Goal: Task Accomplishment & Management: Manage account settings

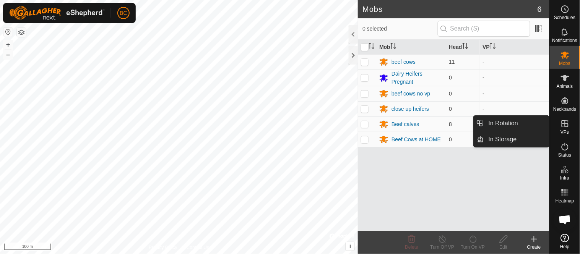
click at [564, 125] on icon at bounding box center [564, 123] width 7 height 7
click at [519, 123] on link "In Rotation" at bounding box center [516, 123] width 65 height 15
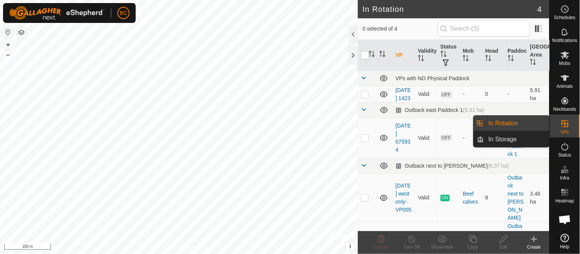
click at [493, 123] on link "In Rotation" at bounding box center [516, 123] width 65 height 15
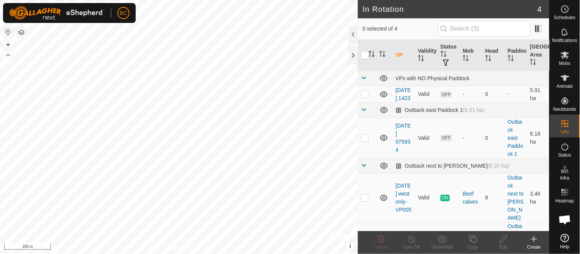
scroll to position [48, 0]
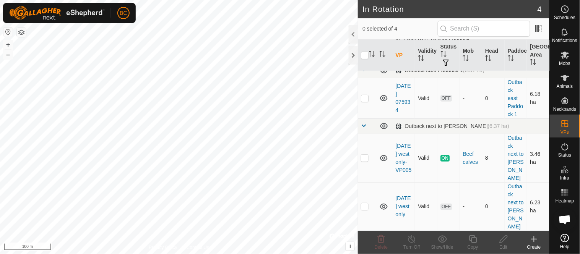
checkbox input "true"
click at [475, 241] on icon at bounding box center [473, 239] width 10 height 9
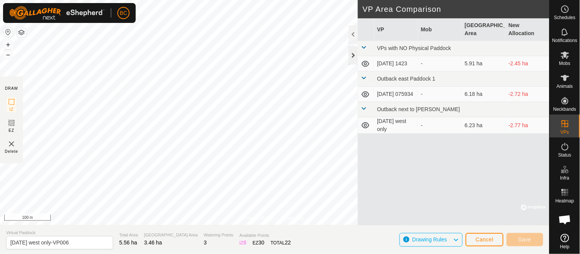
click at [352, 60] on div at bounding box center [352, 55] width 9 height 18
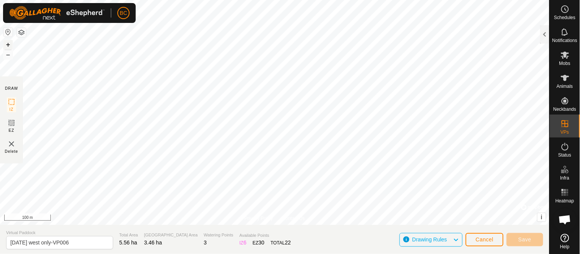
click at [7, 46] on button "+" at bounding box center [7, 44] width 9 height 9
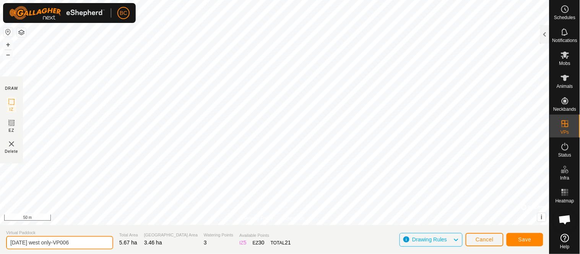
drag, startPoint x: 24, startPoint y: 241, endPoint x: 40, endPoint y: 242, distance: 15.7
click at [40, 242] on input "2025 Aug 18 west only-VP006" at bounding box center [59, 242] width 107 height 13
type input "[DATE] to hay fld west only-VP006"
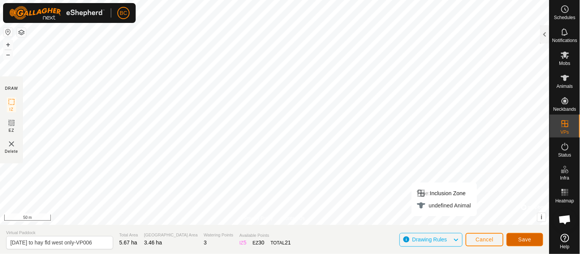
click at [520, 239] on span "Save" at bounding box center [524, 240] width 13 height 6
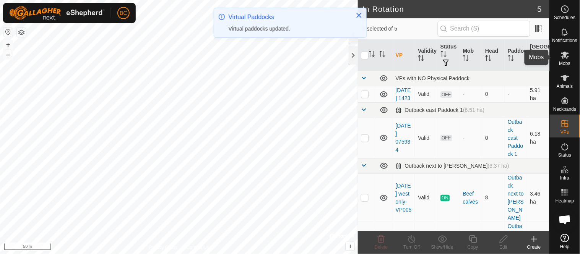
click at [564, 56] on icon at bounding box center [565, 55] width 8 height 7
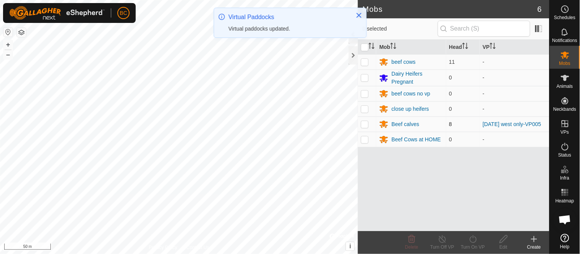
click at [364, 126] on p-checkbox at bounding box center [365, 124] width 8 height 6
checkbox input "true"
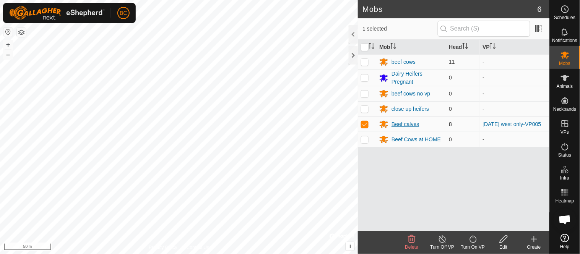
click at [407, 126] on div "Beef calves" at bounding box center [405, 124] width 28 height 8
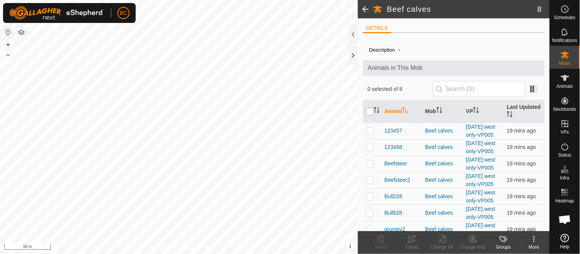
click at [369, 110] on input "checkbox" at bounding box center [370, 112] width 8 height 8
checkbox input "true"
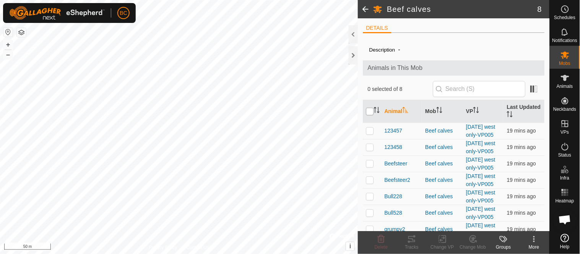
checkbox input "true"
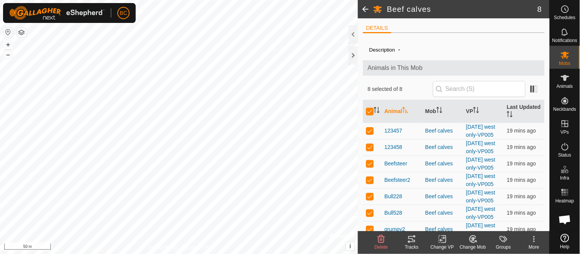
click at [409, 240] on icon at bounding box center [411, 239] width 9 height 9
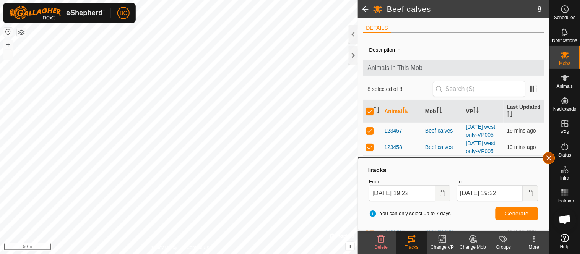
click at [549, 158] on button "button" at bounding box center [549, 158] width 12 height 12
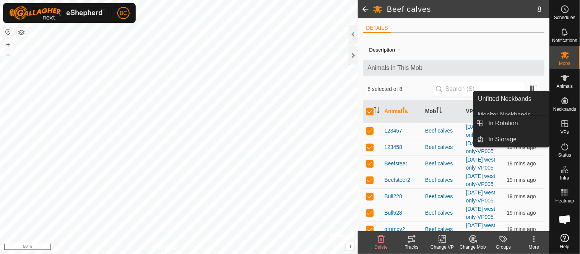
click at [568, 122] on icon at bounding box center [564, 123] width 9 height 9
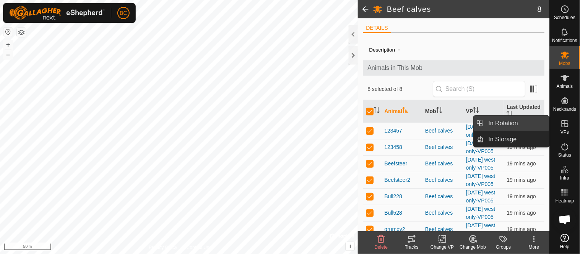
click at [509, 124] on link "In Rotation" at bounding box center [516, 123] width 65 height 15
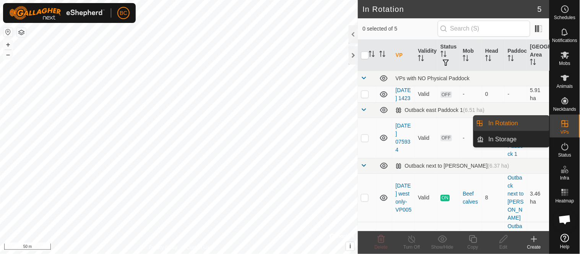
click at [567, 125] on icon at bounding box center [564, 123] width 9 height 9
click at [511, 139] on link "In Storage" at bounding box center [516, 139] width 65 height 15
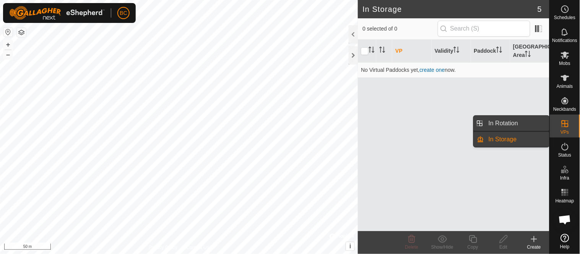
click at [528, 120] on link "In Rotation" at bounding box center [516, 123] width 65 height 15
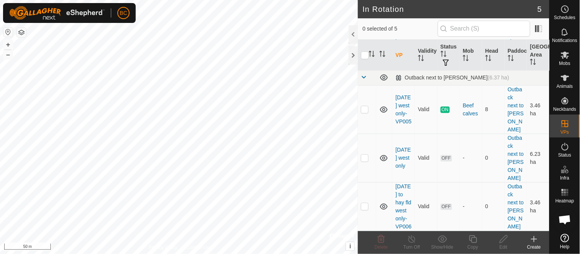
scroll to position [112, 0]
click at [399, 198] on td "2025 sep 2 to hay fld west only-VP006" at bounding box center [403, 206] width 23 height 49
click at [400, 192] on link "2025 sep 2 to hay fld west only-VP006" at bounding box center [403, 206] width 16 height 46
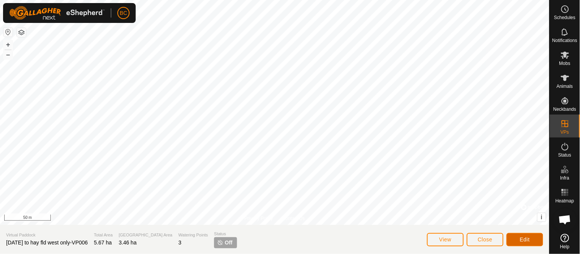
click at [521, 238] on span "Edit" at bounding box center [525, 240] width 10 height 6
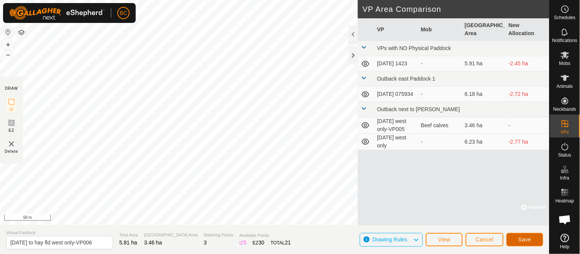
click at [519, 243] on button "Save" at bounding box center [524, 239] width 37 height 13
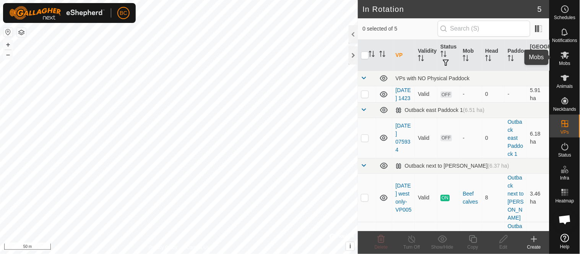
click at [568, 58] on icon at bounding box center [564, 54] width 9 height 9
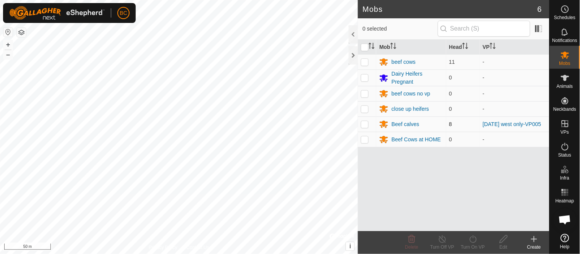
click at [365, 124] on p-checkbox at bounding box center [365, 124] width 8 height 6
checkbox input "true"
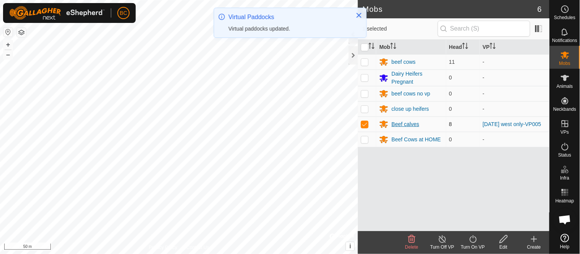
click at [401, 126] on div "Beef calves" at bounding box center [405, 124] width 28 height 8
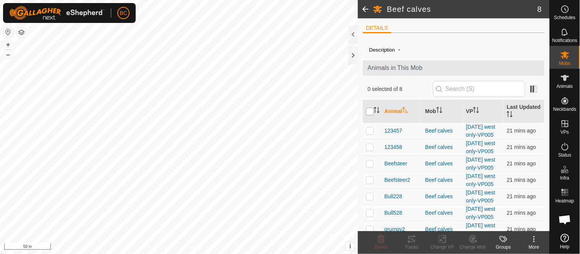
click at [369, 112] on input "checkbox" at bounding box center [370, 112] width 8 height 8
checkbox input "true"
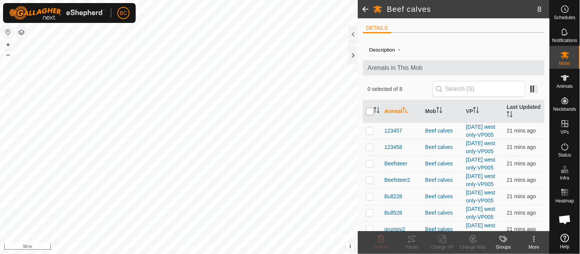
checkbox input "true"
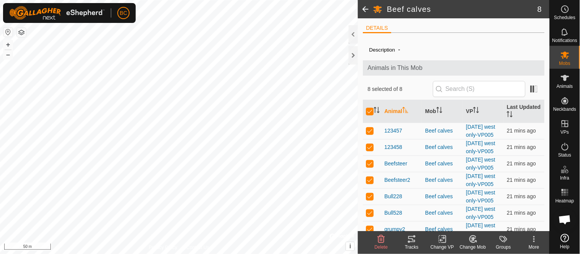
click at [441, 243] on rect at bounding box center [442, 239] width 7 height 7
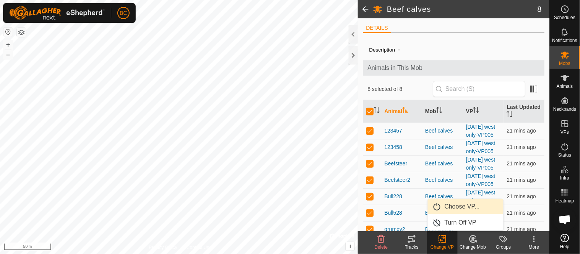
click at [461, 204] on link "Choose VP..." at bounding box center [466, 206] width 76 height 15
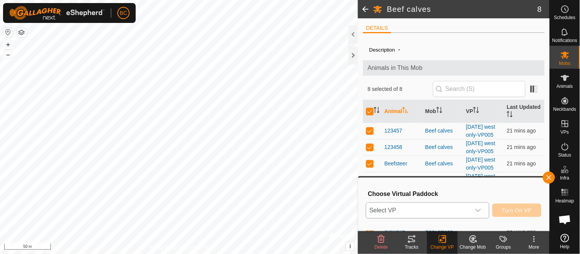
click at [476, 209] on icon "dropdown trigger" at bounding box center [477, 210] width 5 height 3
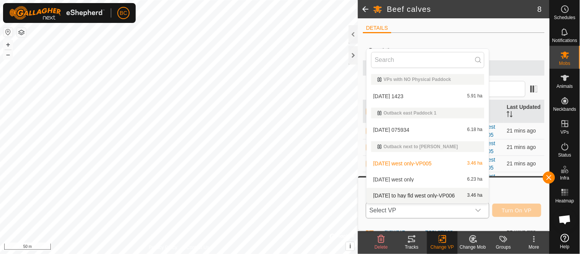
click at [444, 195] on li "2025 sep 2 to hay fld west only-VP006 3.46 ha" at bounding box center [427, 195] width 122 height 15
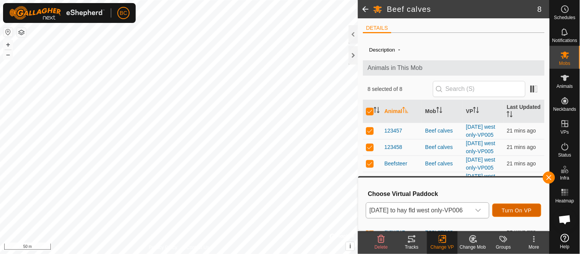
click at [521, 210] on span "Turn On VP" at bounding box center [517, 210] width 30 height 6
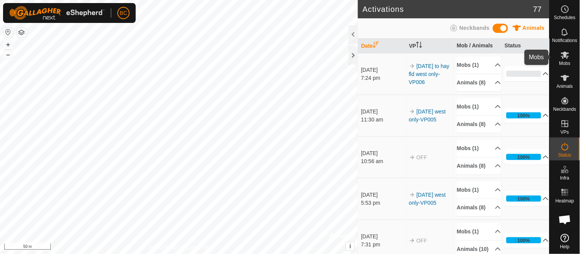
click at [569, 60] on es-mob-svg-icon at bounding box center [565, 55] width 14 height 12
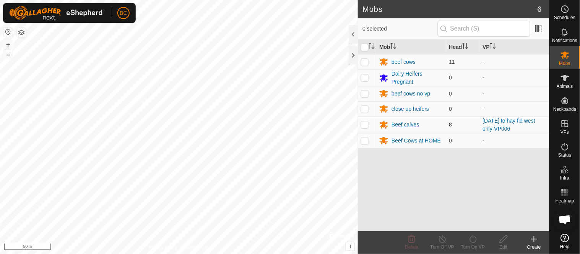
click at [399, 125] on div "Beef calves" at bounding box center [405, 125] width 28 height 8
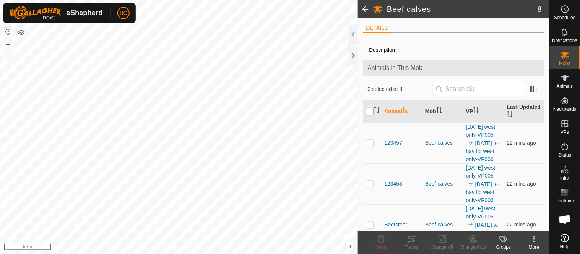
click at [369, 112] on input "checkbox" at bounding box center [370, 112] width 8 height 8
checkbox input "true"
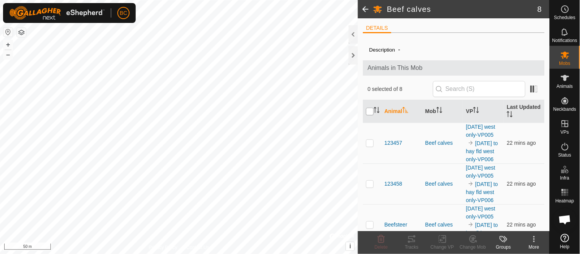
checkbox input "true"
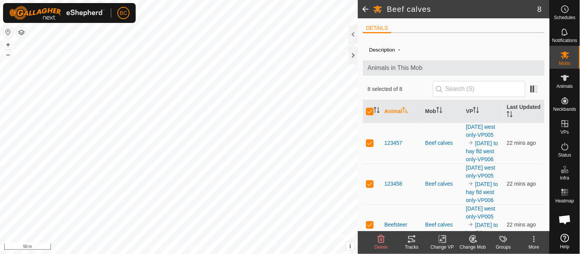
click at [413, 241] on icon at bounding box center [411, 239] width 7 height 6
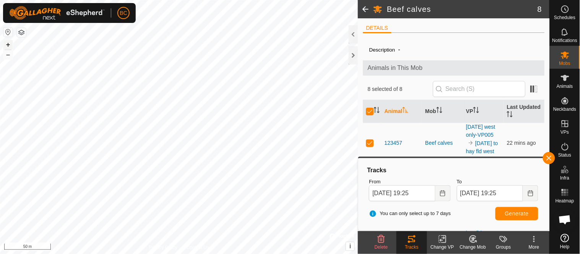
click at [5, 44] on button "+" at bounding box center [7, 44] width 9 height 9
click at [10, 55] on button "–" at bounding box center [7, 54] width 9 height 9
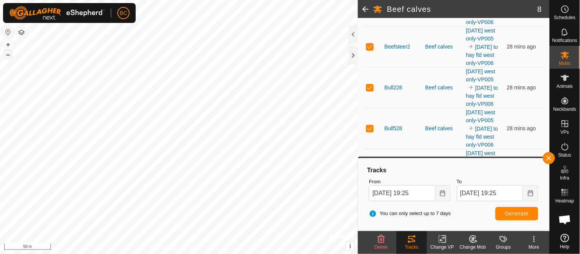
scroll to position [87, 0]
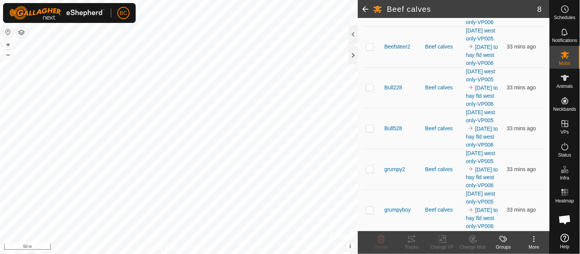
scroll to position [285, 0]
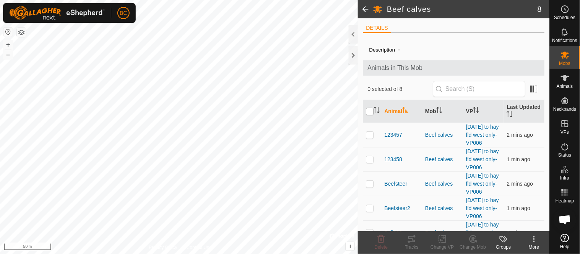
click at [368, 112] on input "checkbox" at bounding box center [370, 112] width 8 height 8
checkbox input "true"
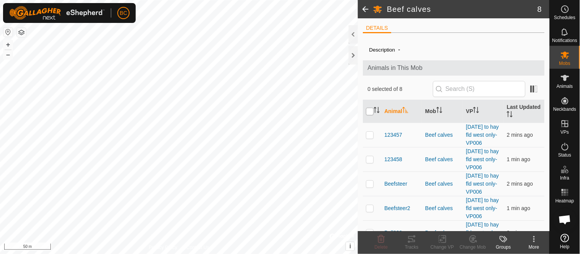
checkbox input "true"
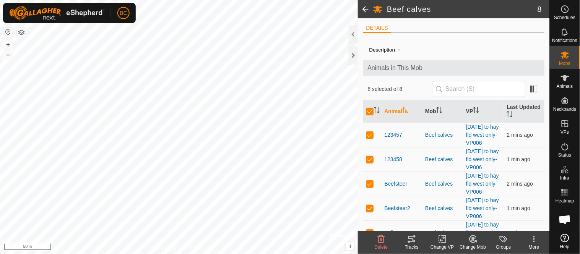
click at [410, 243] on icon at bounding box center [409, 242] width 2 height 2
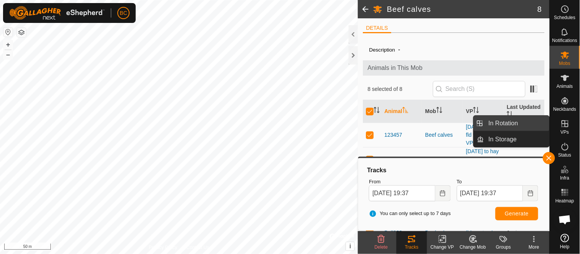
click at [529, 124] on link "In Rotation" at bounding box center [516, 123] width 65 height 15
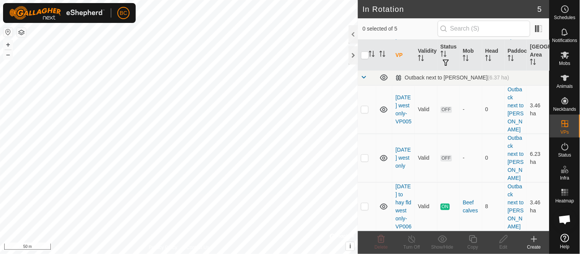
scroll to position [112, 0]
click at [401, 200] on td "[DATE] to hay fld west only-VP006" at bounding box center [403, 206] width 23 height 49
click at [400, 188] on link "[DATE] to hay fld west only-VP006" at bounding box center [403, 206] width 16 height 46
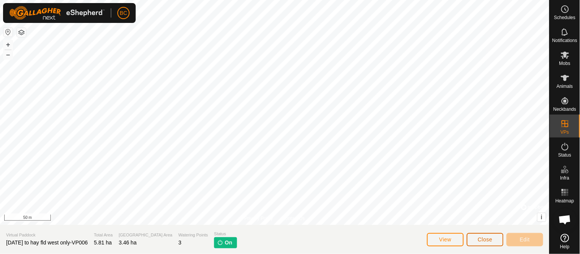
click at [487, 240] on span "Close" at bounding box center [485, 240] width 15 height 6
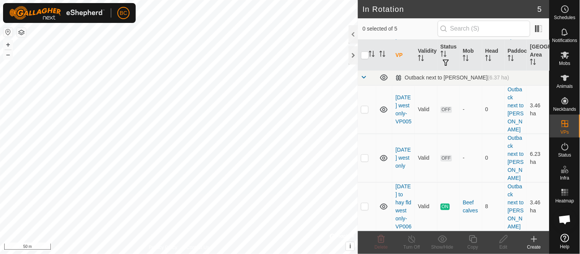
scroll to position [93, 0]
click at [364, 209] on p-checkbox at bounding box center [365, 206] width 8 height 6
checkbox input "true"
click at [474, 241] on icon at bounding box center [473, 239] width 10 height 9
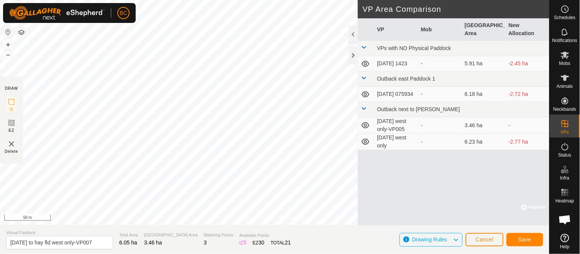
click at [109, 8] on div "BC Schedules Notifications Mobs Animals Neckbands VPs Status Infra Heatmap Help…" at bounding box center [290, 127] width 580 height 254
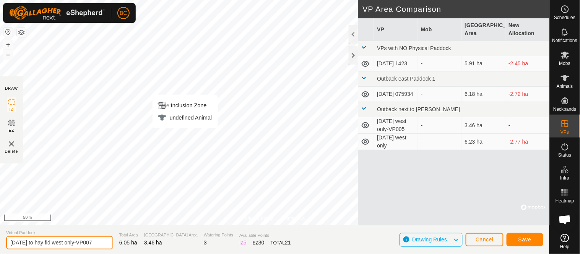
click at [36, 243] on input "2025 sep 2 to hay fld west only-VP007" at bounding box center [59, 242] width 107 height 13
type input "2025 sep 3 to hay fld west only-VP007"
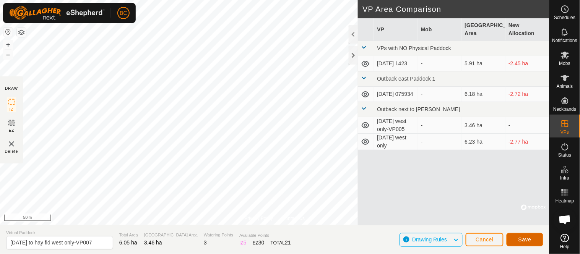
click at [524, 242] on span "Save" at bounding box center [524, 240] width 13 height 6
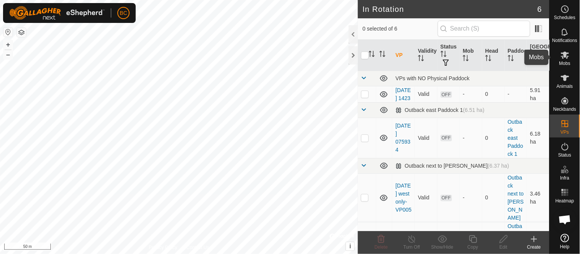
drag, startPoint x: 572, startPoint y: 59, endPoint x: 560, endPoint y: 58, distance: 12.3
click at [572, 59] on div "Mobs" at bounding box center [564, 57] width 30 height 23
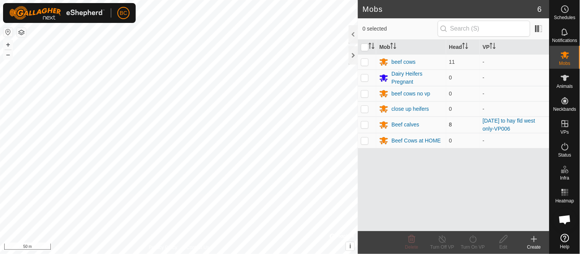
click at [366, 127] on p-checkbox at bounding box center [365, 125] width 8 height 6
checkbox input "true"
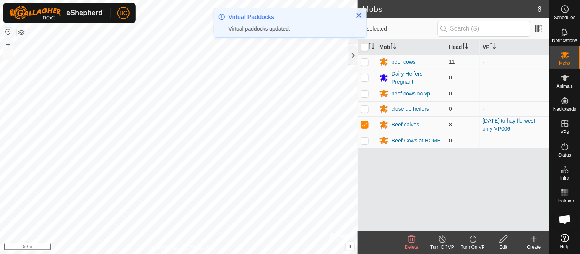
click at [469, 240] on icon at bounding box center [473, 239] width 10 height 9
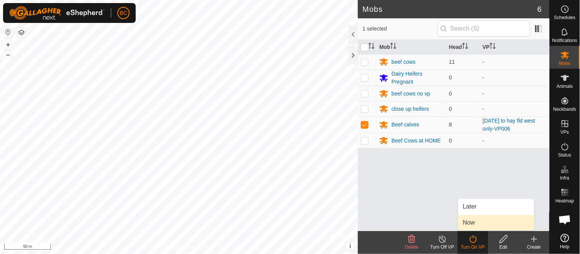
click at [471, 227] on link "Now" at bounding box center [496, 222] width 76 height 15
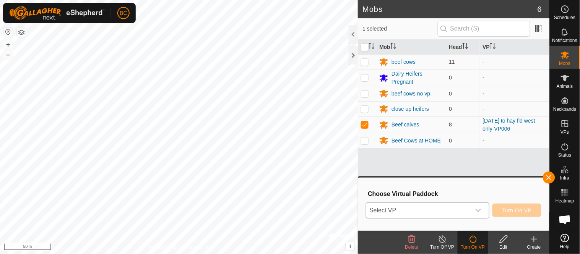
click at [480, 212] on icon "dropdown trigger" at bounding box center [478, 210] width 6 height 6
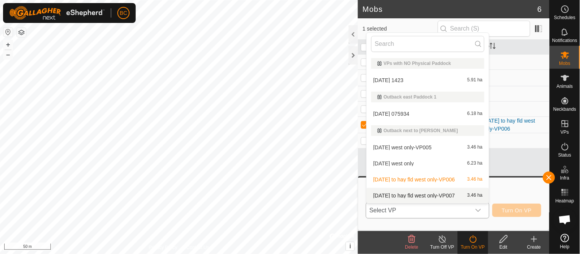
click at [468, 196] on li "2025 sep 3 to hay fld west only-VP007 3.46 ha" at bounding box center [427, 195] width 122 height 15
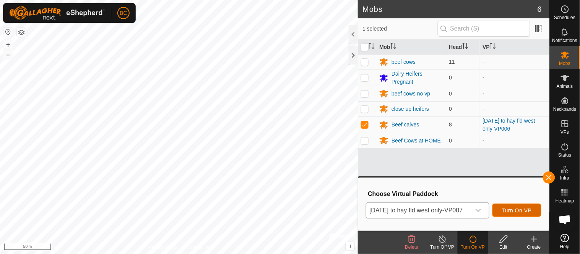
click at [525, 211] on span "Turn On VP" at bounding box center [517, 210] width 30 height 6
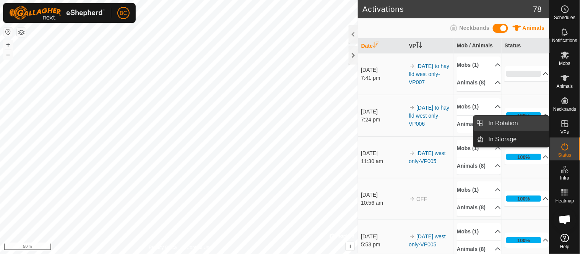
click at [507, 122] on link "In Rotation" at bounding box center [516, 123] width 65 height 15
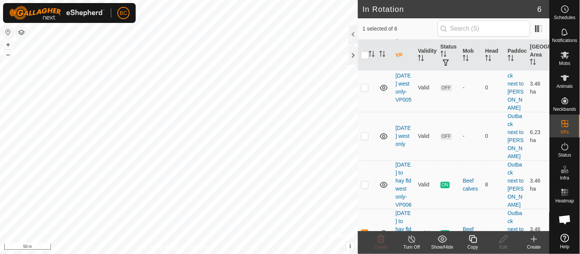
scroll to position [111, 0]
click at [366, 138] on p-checkbox at bounding box center [365, 135] width 8 height 6
click at [365, 138] on p-checkbox at bounding box center [365, 135] width 8 height 6
checkbox input "false"
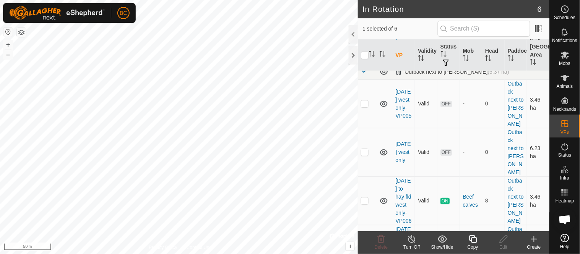
scroll to position [90, 0]
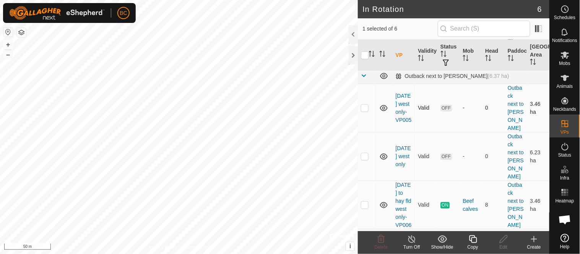
click at [365, 111] on p-checkbox at bounding box center [365, 108] width 8 height 6
checkbox input "true"
click at [400, 121] on link "[DATE] west only-VP005" at bounding box center [403, 108] width 16 height 30
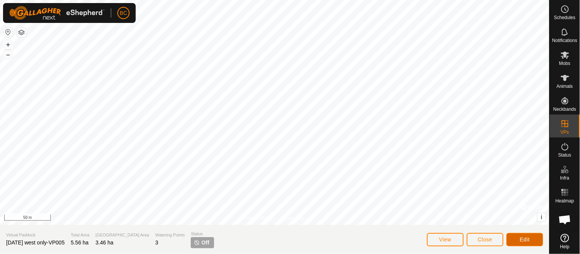
click at [525, 238] on span "Edit" at bounding box center [525, 240] width 10 height 6
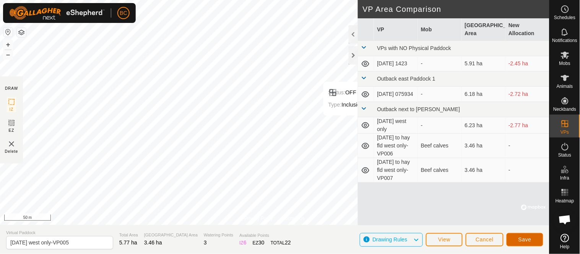
click at [522, 239] on span "Save" at bounding box center [524, 240] width 13 height 6
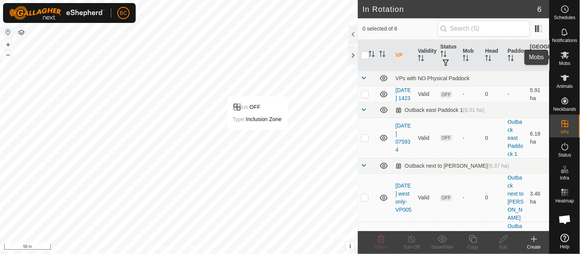
click at [568, 56] on icon at bounding box center [565, 55] width 8 height 7
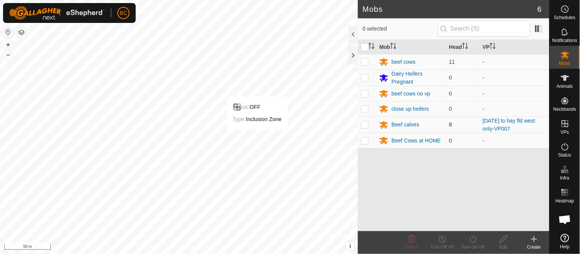
click at [366, 125] on p-checkbox at bounding box center [365, 125] width 8 height 6
checkbox input "true"
click at [469, 242] on icon at bounding box center [473, 239] width 10 height 9
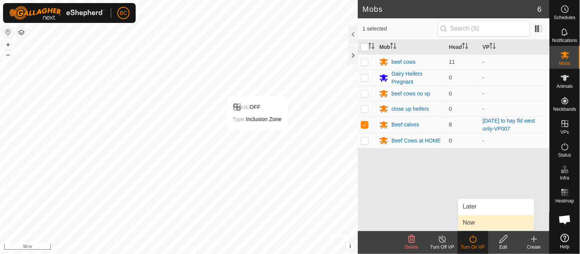
click at [466, 224] on link "Now" at bounding box center [496, 222] width 76 height 15
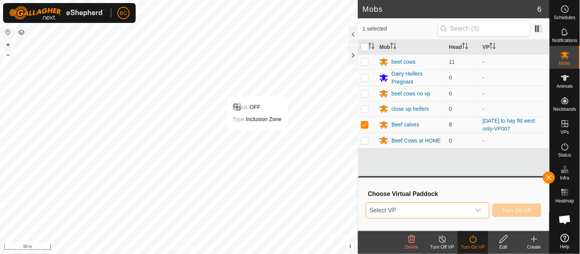
click at [465, 207] on span "Select VP" at bounding box center [418, 210] width 104 height 15
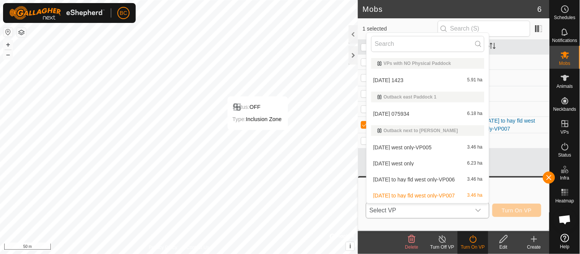
click at [415, 147] on li "2025 Aug 18 west only-VP005 3.46 ha" at bounding box center [427, 147] width 122 height 15
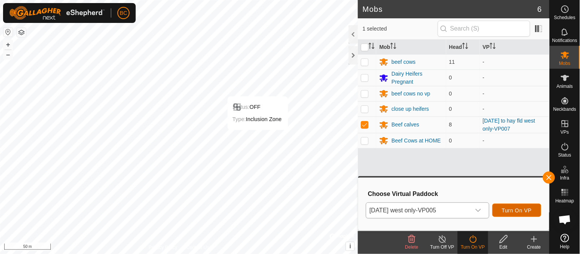
click at [517, 210] on span "Turn On VP" at bounding box center [517, 210] width 30 height 6
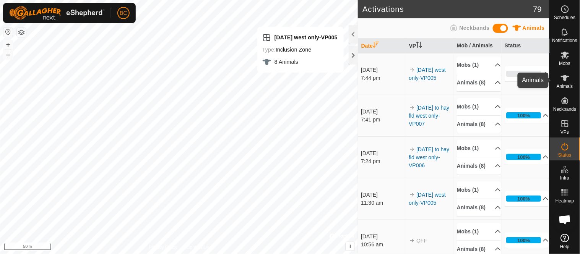
click at [566, 81] on icon at bounding box center [565, 78] width 8 height 6
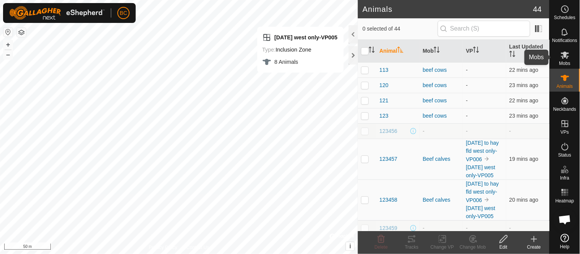
click at [567, 62] on span "Mobs" at bounding box center [564, 63] width 11 height 5
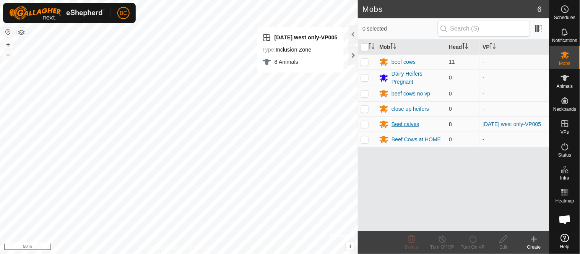
click at [389, 125] on div "Beef calves" at bounding box center [410, 124] width 63 height 9
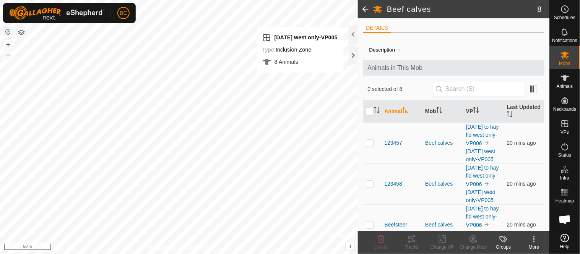
click at [369, 122] on th at bounding box center [372, 111] width 18 height 23
click at [371, 113] on input "checkbox" at bounding box center [370, 112] width 8 height 8
checkbox input "true"
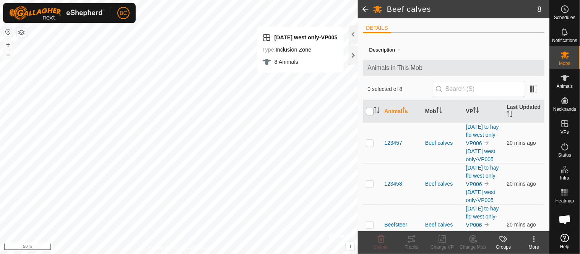
checkbox input "true"
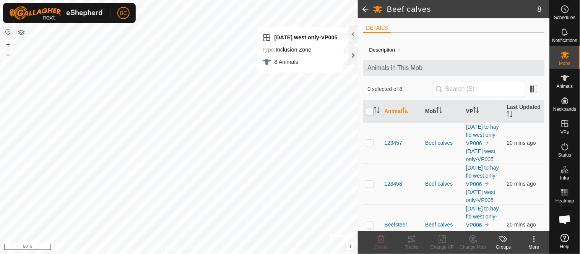
checkbox input "true"
click at [413, 239] on icon at bounding box center [411, 239] width 9 height 9
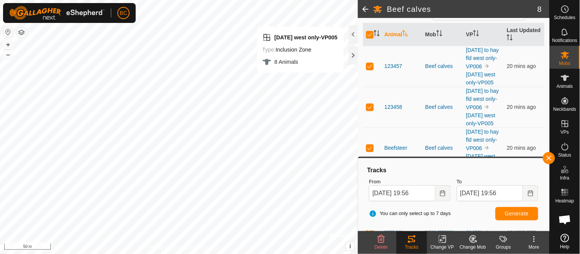
scroll to position [82, 0]
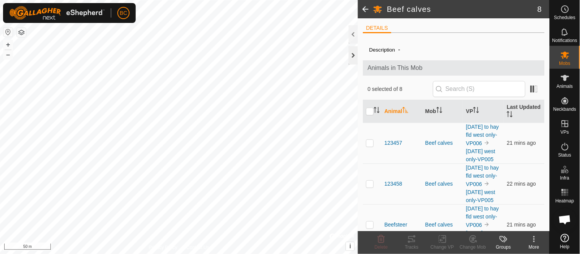
click at [355, 56] on div at bounding box center [352, 55] width 9 height 18
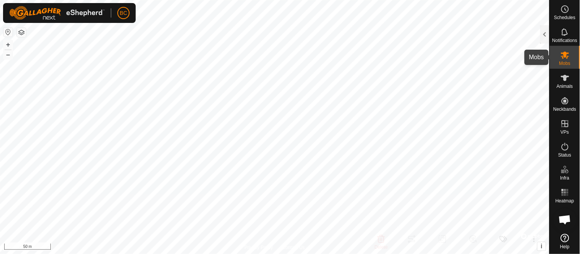
click at [567, 55] on icon at bounding box center [564, 54] width 9 height 9
click at [544, 36] on div at bounding box center [544, 34] width 9 height 18
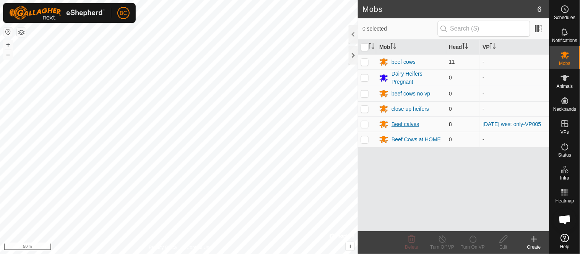
click at [398, 126] on div "Beef calves" at bounding box center [405, 124] width 28 height 8
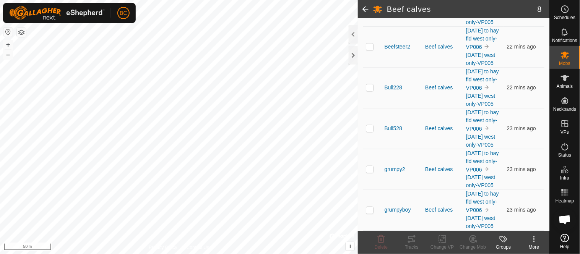
scroll to position [231, 0]
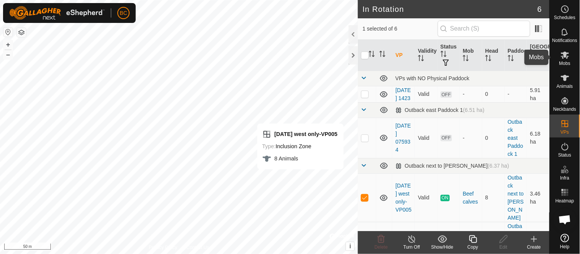
click at [566, 62] on span "Mobs" at bounding box center [564, 63] width 11 height 5
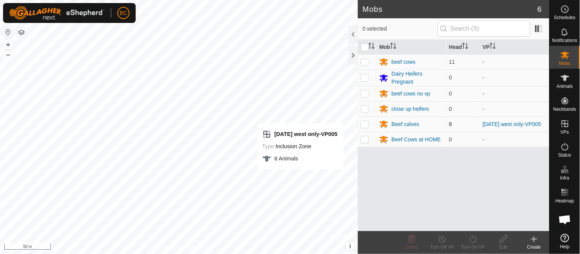
click at [366, 123] on p-checkbox at bounding box center [365, 124] width 8 height 6
checkbox input "true"
click at [400, 125] on div "Beef calves" at bounding box center [405, 124] width 28 height 8
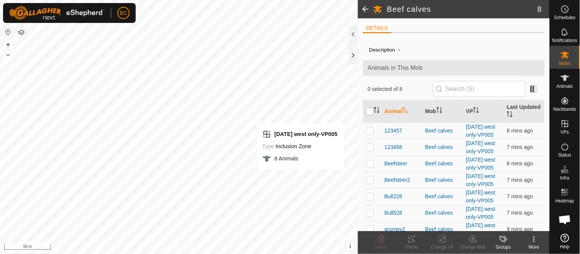
click at [373, 113] on input "checkbox" at bounding box center [370, 112] width 8 height 8
checkbox input "true"
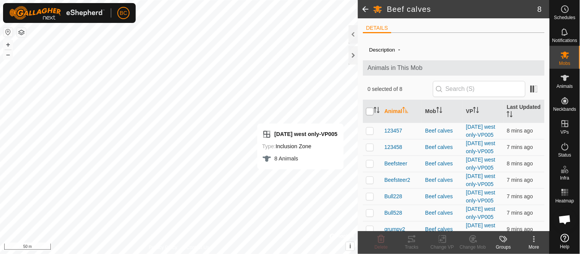
checkbox input "true"
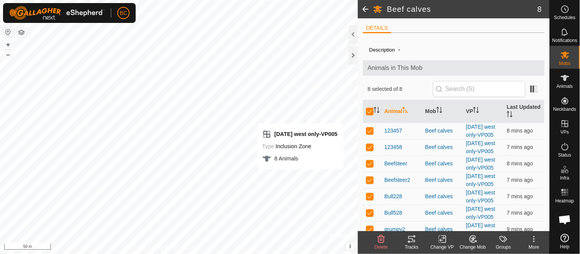
click at [414, 243] on icon at bounding box center [411, 239] width 9 height 9
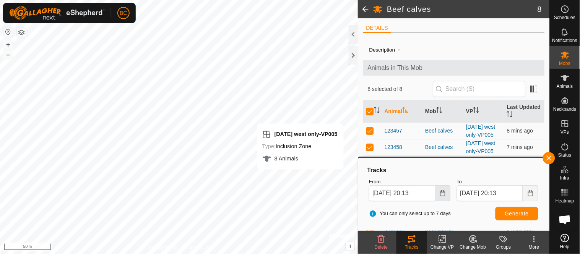
click at [442, 192] on icon "Choose Date" at bounding box center [442, 193] width 6 height 6
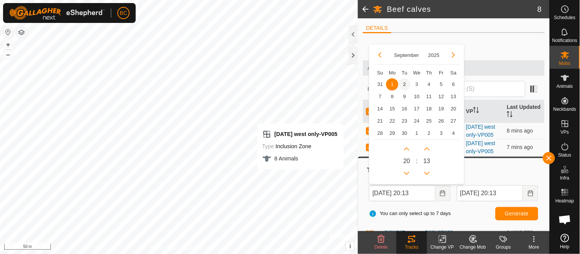
click at [404, 86] on span "2" at bounding box center [404, 84] width 12 height 12
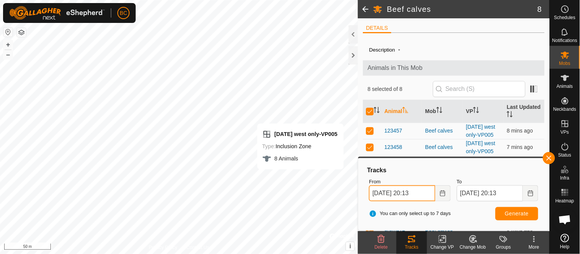
drag, startPoint x: 411, startPoint y: 193, endPoint x: 416, endPoint y: 193, distance: 5.4
click at [416, 193] on input "02 Sep, 2025 20:13" at bounding box center [402, 193] width 66 height 16
click at [513, 214] on span "Generate" at bounding box center [517, 214] width 24 height 6
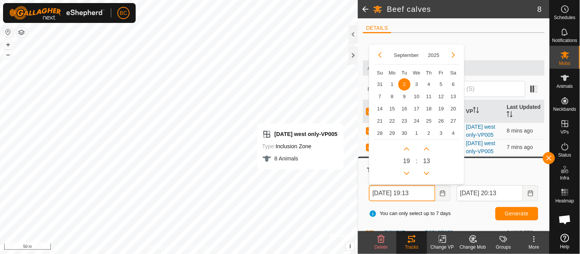
click at [427, 191] on input "02 Sep, 2025 19:13" at bounding box center [402, 193] width 66 height 16
click at [407, 148] on button "Next Hour" at bounding box center [406, 149] width 12 height 12
click at [427, 173] on button "Previous Minute" at bounding box center [427, 173] width 12 height 12
click at [427, 173] on span "Previous Minute" at bounding box center [427, 173] width 0 height 0
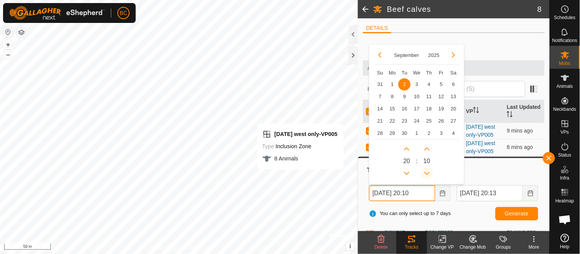
click at [427, 173] on button "Previous Minute" at bounding box center [427, 173] width 12 height 12
click at [427, 173] on span "Previous Minute" at bounding box center [427, 173] width 0 height 0
click at [427, 173] on button "Previous Minute" at bounding box center [427, 173] width 12 height 12
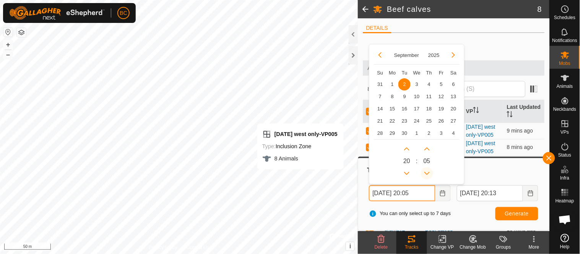
click at [427, 173] on button "Previous Minute" at bounding box center [427, 173] width 12 height 12
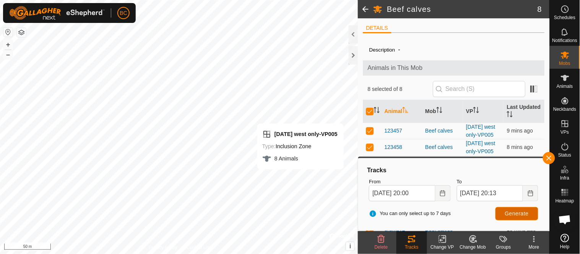
click at [507, 216] on button "Generate" at bounding box center [516, 213] width 43 height 13
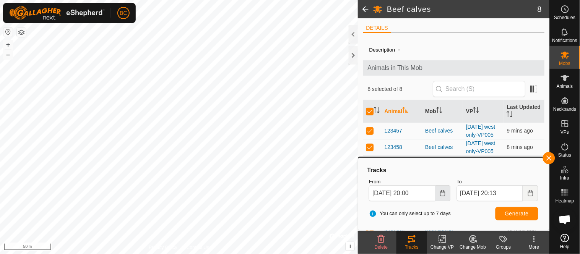
click at [439, 195] on icon "Choose Date" at bounding box center [442, 193] width 6 height 6
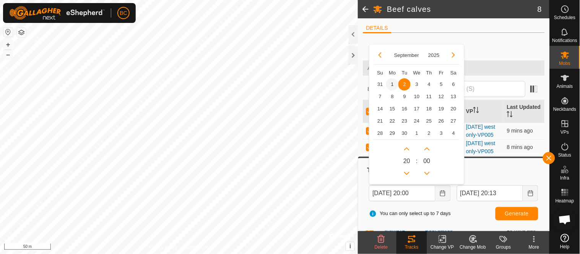
click at [394, 84] on span "1" at bounding box center [392, 84] width 12 height 12
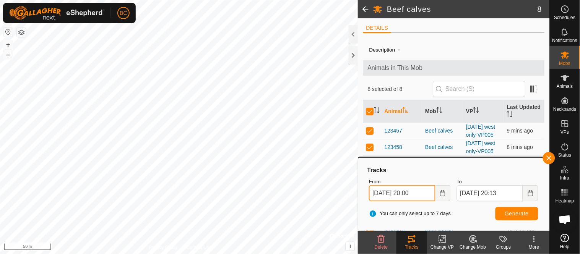
drag, startPoint x: 418, startPoint y: 190, endPoint x: 430, endPoint y: 194, distance: 13.2
click at [430, 194] on input "01 Sep, 2025 20:00" at bounding box center [402, 193] width 66 height 16
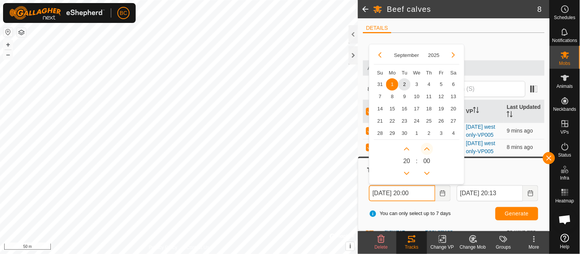
click at [427, 150] on button "Next Minute" at bounding box center [427, 149] width 12 height 12
click at [427, 150] on span "Next Minute" at bounding box center [427, 150] width 0 height 0
click at [427, 150] on button "Next Minute" at bounding box center [427, 149] width 12 height 12
click at [427, 150] on icon "Next Minute" at bounding box center [427, 149] width 6 height 6
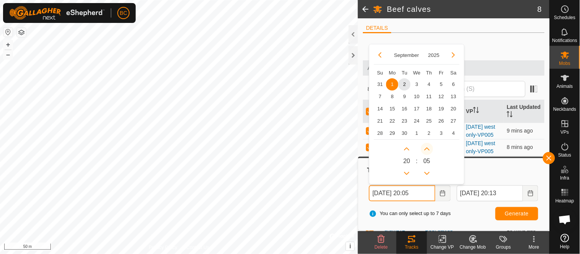
click at [427, 150] on icon "Next Minute" at bounding box center [427, 149] width 6 height 6
click at [428, 150] on button "Next Minute" at bounding box center [427, 149] width 12 height 12
click at [428, 150] on span "Next Minute" at bounding box center [428, 150] width 0 height 0
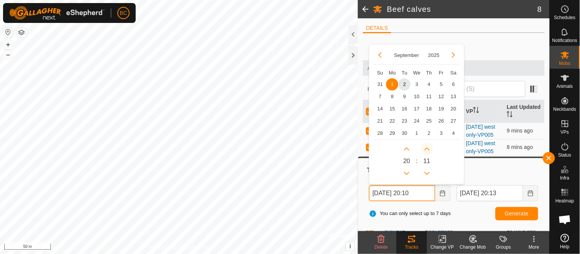
click at [428, 150] on button "Next Minute" at bounding box center [427, 149] width 12 height 12
type input "01 Sep, 2025 20:13"
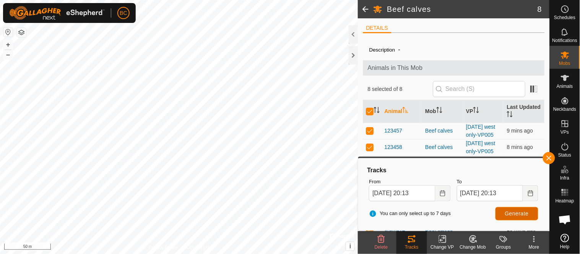
click at [522, 216] on button "Generate" at bounding box center [516, 213] width 43 height 13
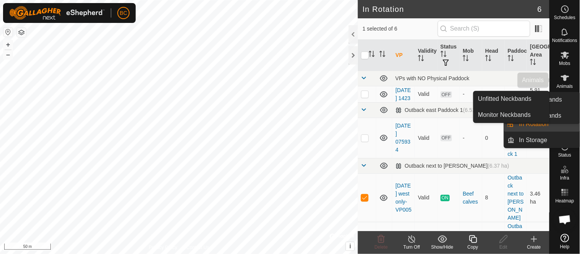
click at [570, 79] on es-animals-svg-icon at bounding box center [565, 78] width 14 height 12
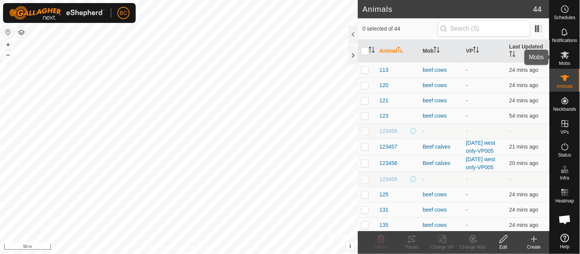
click at [553, 61] on div "Mobs" at bounding box center [564, 57] width 30 height 23
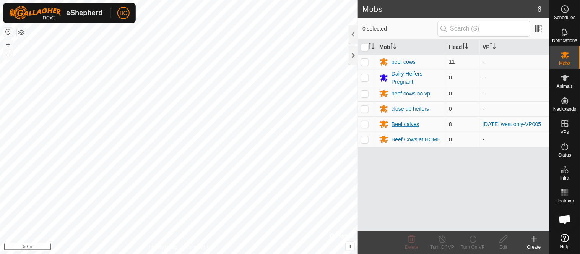
click at [399, 127] on div "Beef calves" at bounding box center [405, 124] width 28 height 8
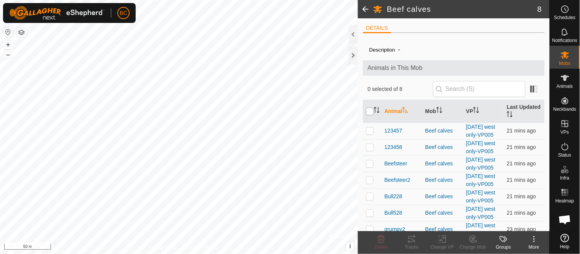
click at [368, 111] on input "checkbox" at bounding box center [370, 112] width 8 height 8
checkbox input "true"
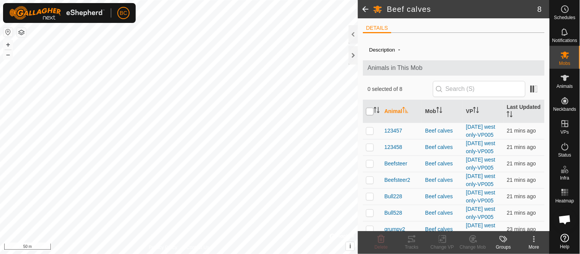
checkbox input "true"
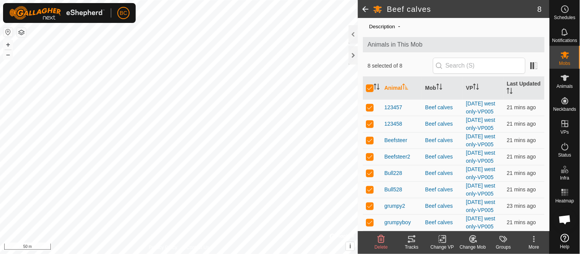
scroll to position [87, 0]
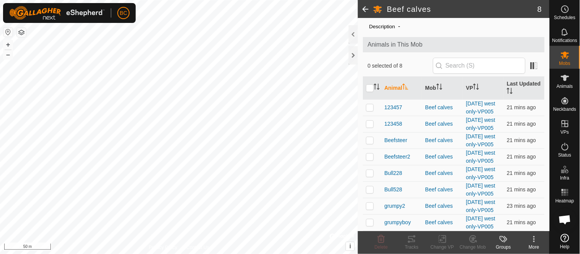
scroll to position [75, 0]
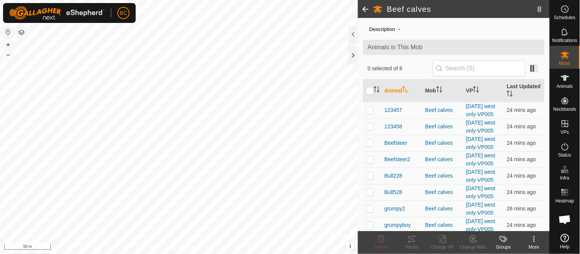
scroll to position [20, 0]
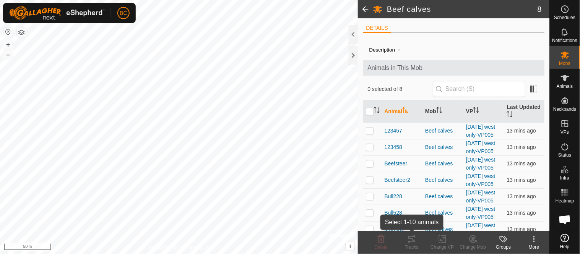
click at [411, 241] on icon at bounding box center [411, 239] width 9 height 9
click at [370, 112] on input "checkbox" at bounding box center [370, 112] width 8 height 8
checkbox input "true"
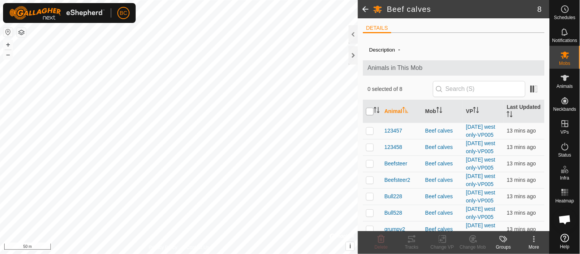
checkbox input "true"
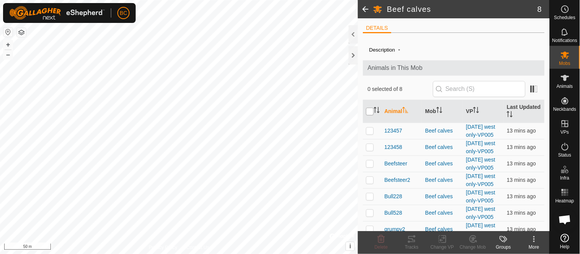
checkbox input "true"
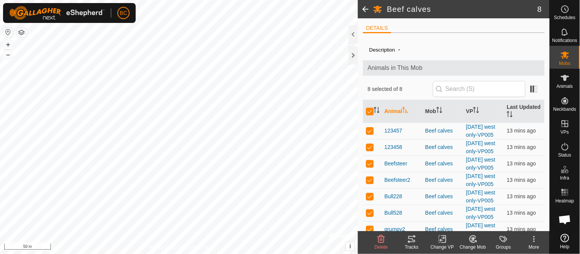
click at [413, 239] on icon at bounding box center [411, 239] width 9 height 9
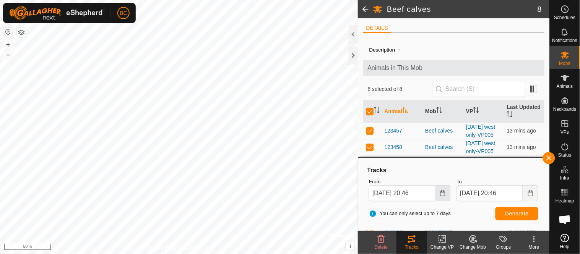
click at [444, 196] on icon "Choose Date" at bounding box center [442, 193] width 5 height 6
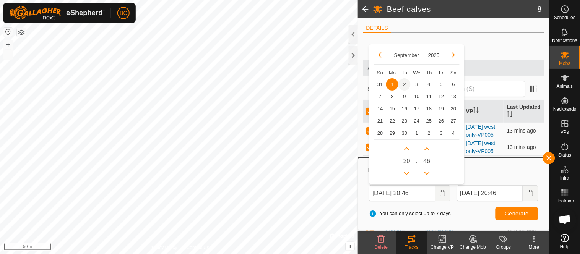
click at [404, 83] on span "2" at bounding box center [404, 84] width 12 height 12
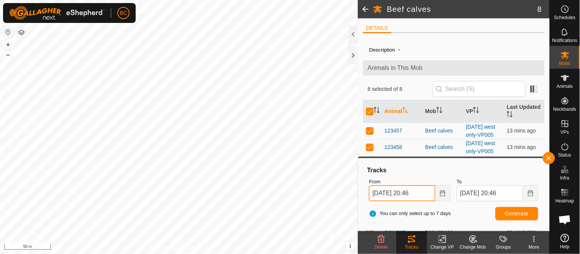
drag, startPoint x: 421, startPoint y: 192, endPoint x: 428, endPoint y: 192, distance: 6.9
click at [428, 192] on input "[DATE] 20:46" at bounding box center [402, 193] width 66 height 16
type input "[DATE] 20:00"
click at [505, 215] on span "Generate" at bounding box center [517, 214] width 24 height 6
